Goal: Information Seeking & Learning: Understand process/instructions

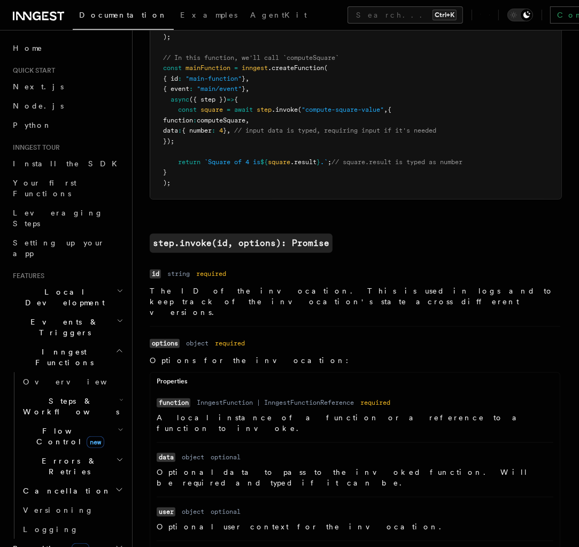
scroll to position [231, 0]
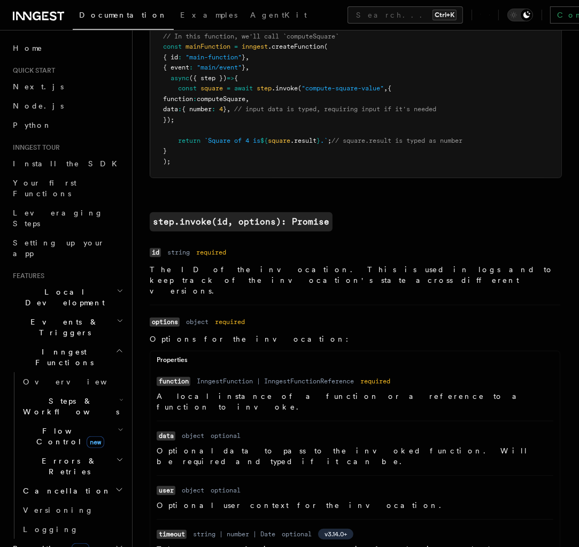
click at [44, 426] on span "Flow Control new" at bounding box center [68, 436] width 99 height 21
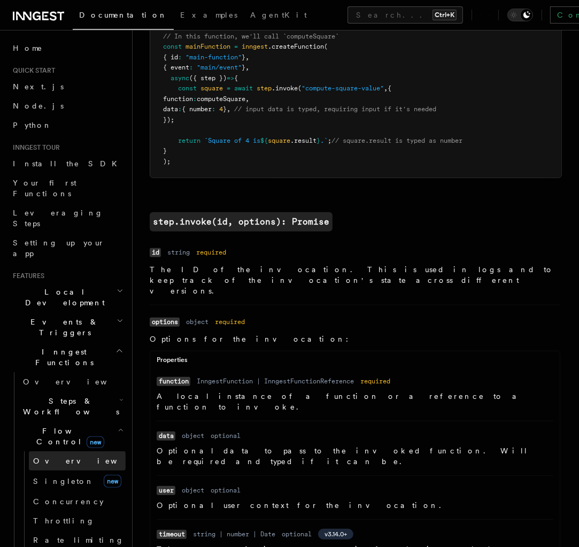
click at [41, 457] on span "Overview" at bounding box center [88, 461] width 110 height 9
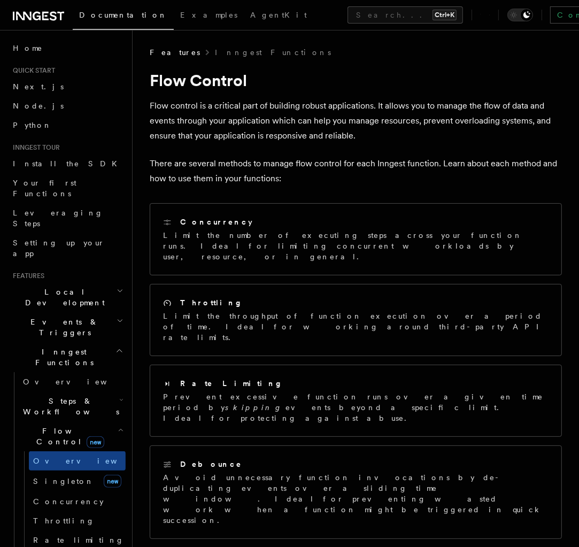
click at [46, 396] on span "Steps & Workflows" at bounding box center [69, 406] width 101 height 21
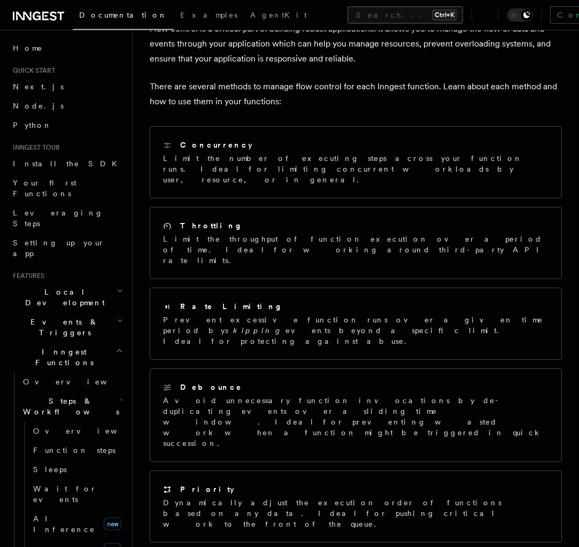
click at [348, 15] on button "Search... Ctrl+K" at bounding box center [406, 14] width 116 height 17
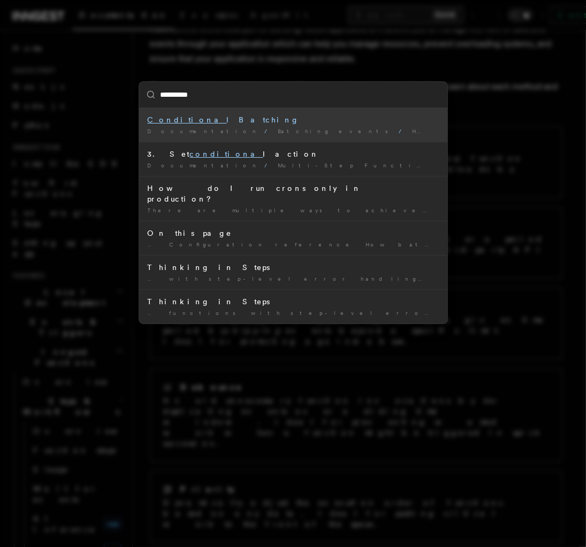
type input "**********"
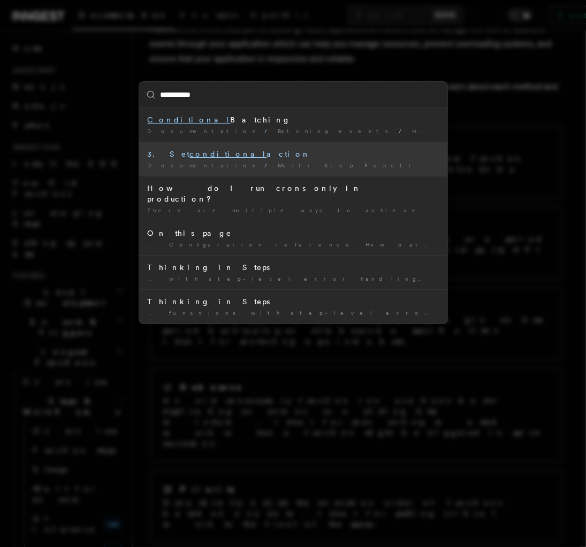
click at [190, 152] on mark "conditional" at bounding box center [228, 154] width 77 height 9
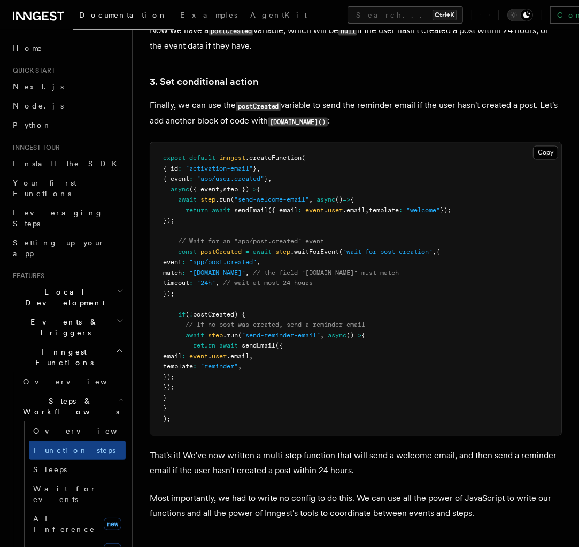
scroll to position [1402, 0]
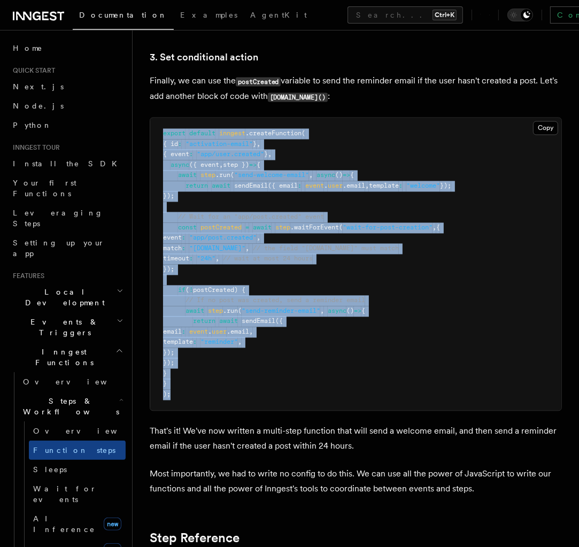
drag, startPoint x: 161, startPoint y: 137, endPoint x: 208, endPoint y: 401, distance: 268.4
click at [208, 401] on pre "export default inngest .createFunction ( { id : "activation-email" } , { event …" at bounding box center [355, 264] width 411 height 293
copy code "export default inngest .createFunction ( { id : "activation-email" } , { event …"
